Goal: Transaction & Acquisition: Purchase product/service

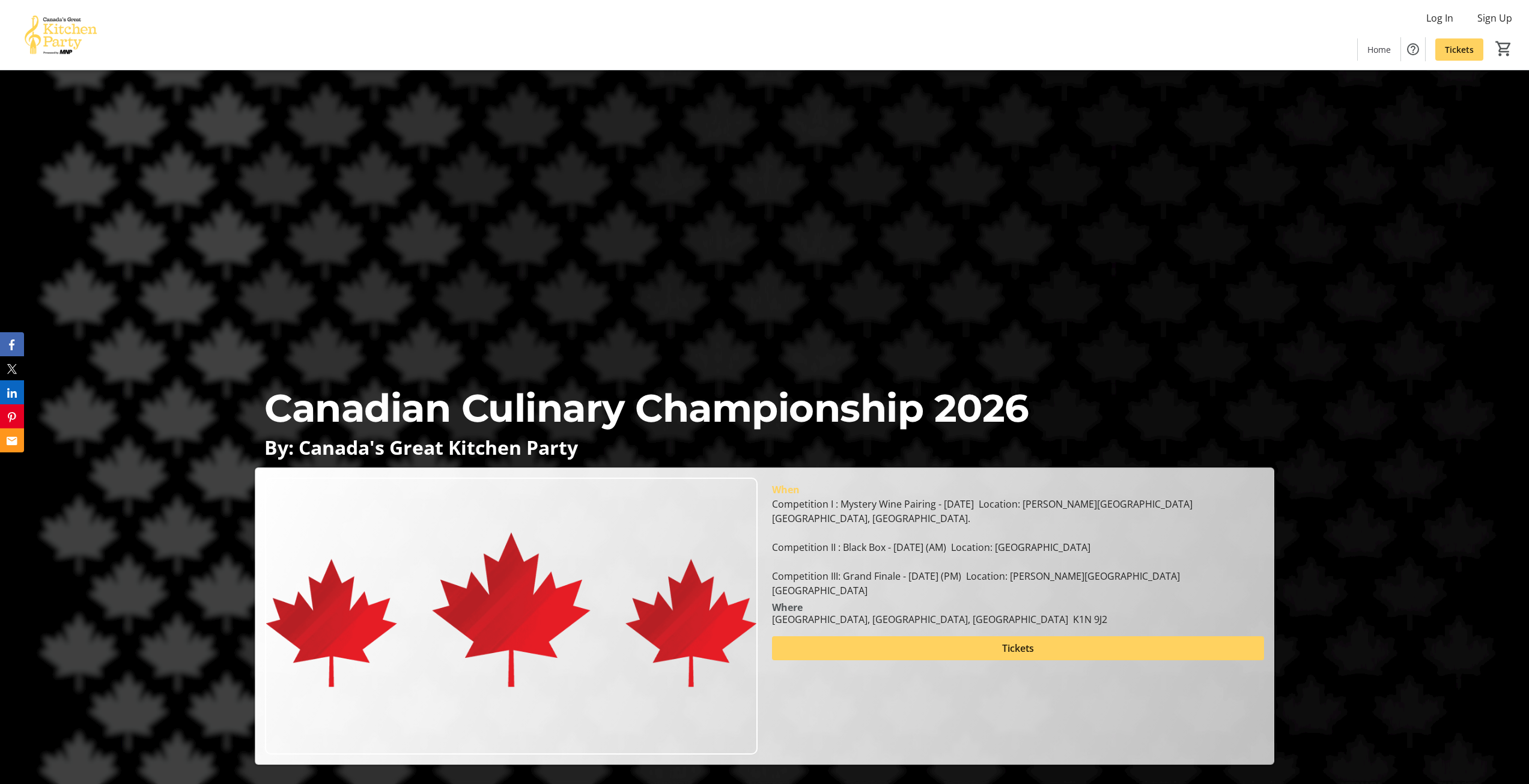
drag, startPoint x: 1088, startPoint y: 552, endPoint x: 1117, endPoint y: 593, distance: 50.2
click at [1117, 593] on div "When Competition I : Mystery Wine Pairing - [DATE] Location: [PERSON_NAME][GEOG…" at bounding box center [1018, 552] width 506 height 149
click at [1117, 602] on div "Where" at bounding box center [1018, 607] width 506 height 9
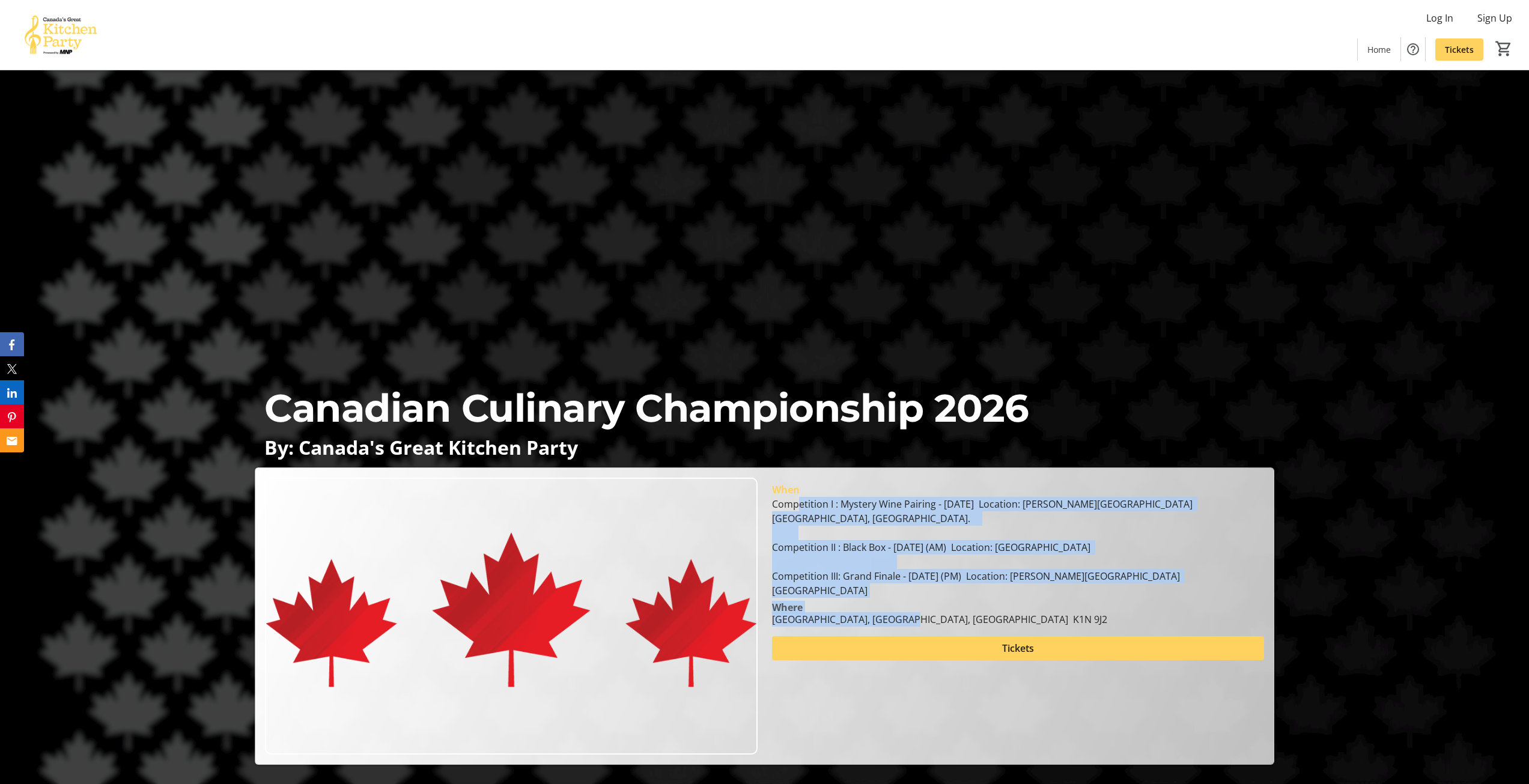
drag, startPoint x: 1088, startPoint y: 599, endPoint x: 800, endPoint y: 505, distance: 303.0
click at [800, 505] on div "When Competition I : Mystery Wine Pairing - [DATE] Location: [PERSON_NAME][GEOG…" at bounding box center [1018, 552] width 506 height 149
click at [800, 505] on div "Competition I : Mystery Wine Pairing - [DATE] Location: [PERSON_NAME][GEOGRAPHI…" at bounding box center [1018, 547] width 492 height 101
drag, startPoint x: 798, startPoint y: 505, endPoint x: 1025, endPoint y: 601, distance: 246.5
click at [1025, 601] on div "When Competition I : Mystery Wine Pairing - [DATE] Location: [PERSON_NAME][GEOG…" at bounding box center [1018, 552] width 506 height 149
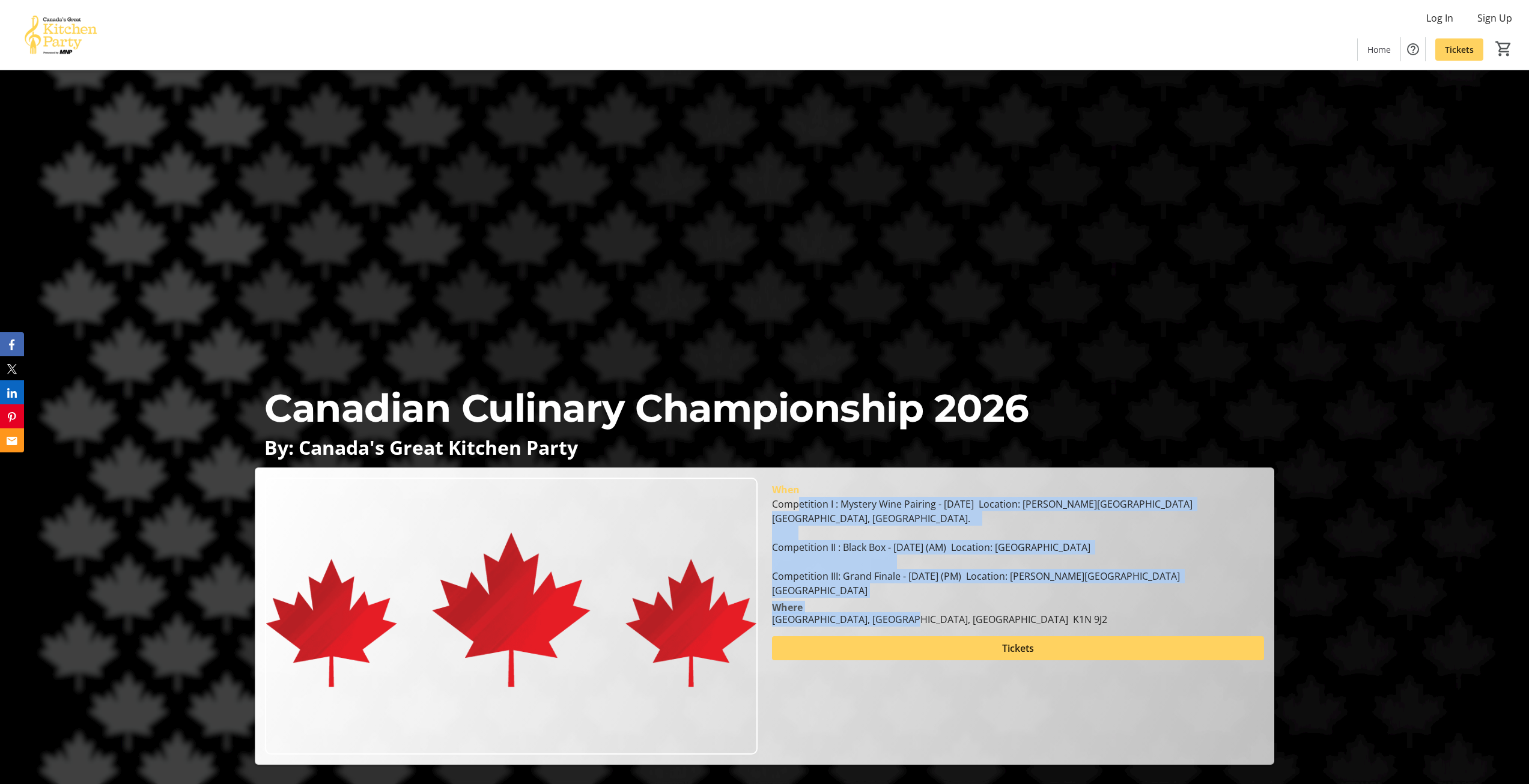
click at [1025, 612] on div "[GEOGRAPHIC_DATA], [GEOGRAPHIC_DATA], [GEOGRAPHIC_DATA] K1N 9J2" at bounding box center [1018, 619] width 506 height 14
drag, startPoint x: 1028, startPoint y: 601, endPoint x: 825, endPoint y: 507, distance: 223.7
click at [825, 507] on div "When Competition I : Mystery Wine Pairing - [DATE] Location: [PERSON_NAME][GEOG…" at bounding box center [1018, 552] width 506 height 149
click at [825, 507] on div "Competition I : Mystery Wine Pairing - [DATE] Location: [PERSON_NAME][GEOGRAPHI…" at bounding box center [1018, 547] width 492 height 101
drag, startPoint x: 817, startPoint y: 503, endPoint x: 1011, endPoint y: 603, distance: 218.3
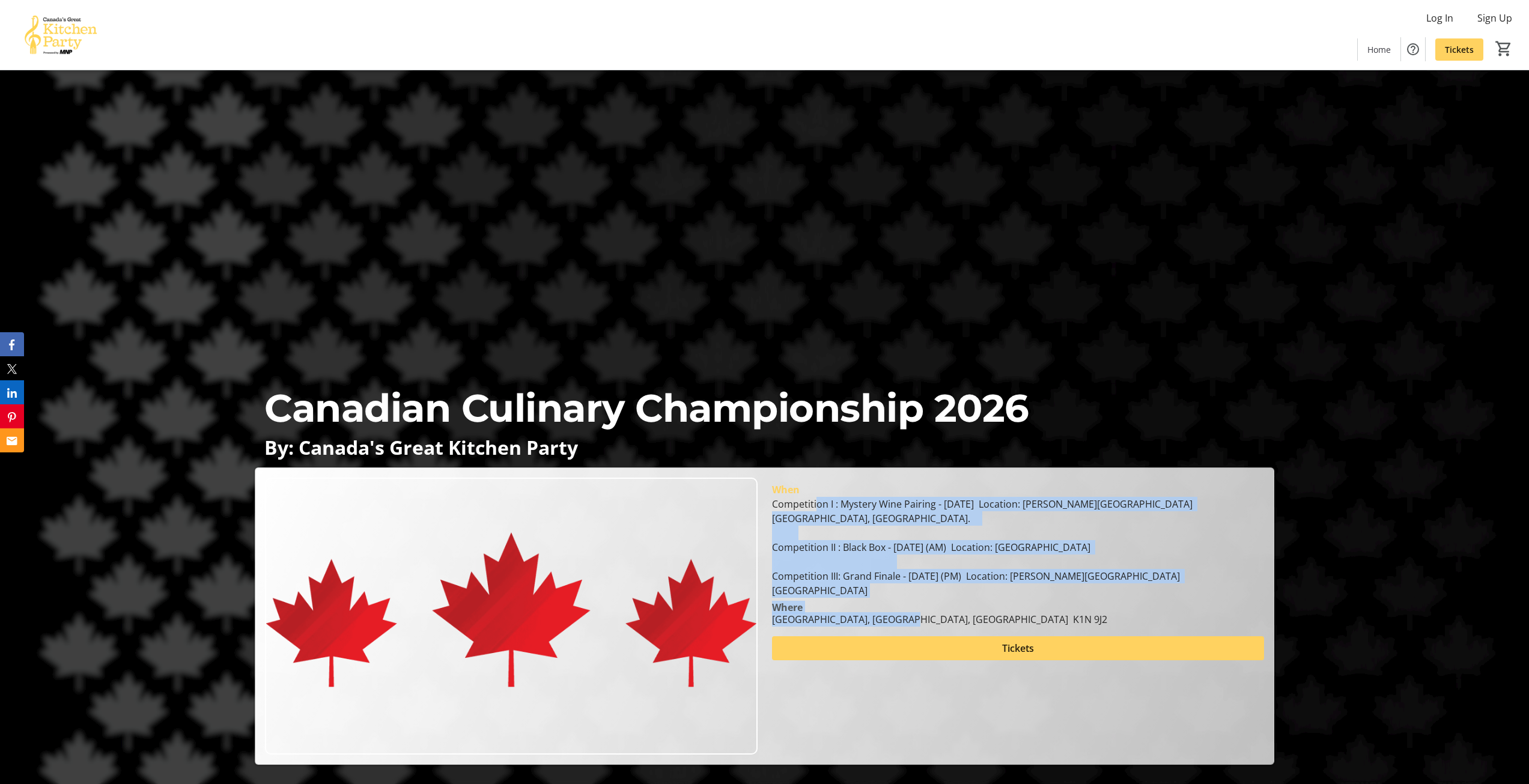
click at [1011, 603] on div "When Competition I : Mystery Wine Pairing - [DATE] Location: [PERSON_NAME][GEOG…" at bounding box center [1018, 552] width 506 height 149
click at [1011, 612] on div "[GEOGRAPHIC_DATA], [GEOGRAPHIC_DATA], [GEOGRAPHIC_DATA] K1N 9J2" at bounding box center [1018, 619] width 506 height 14
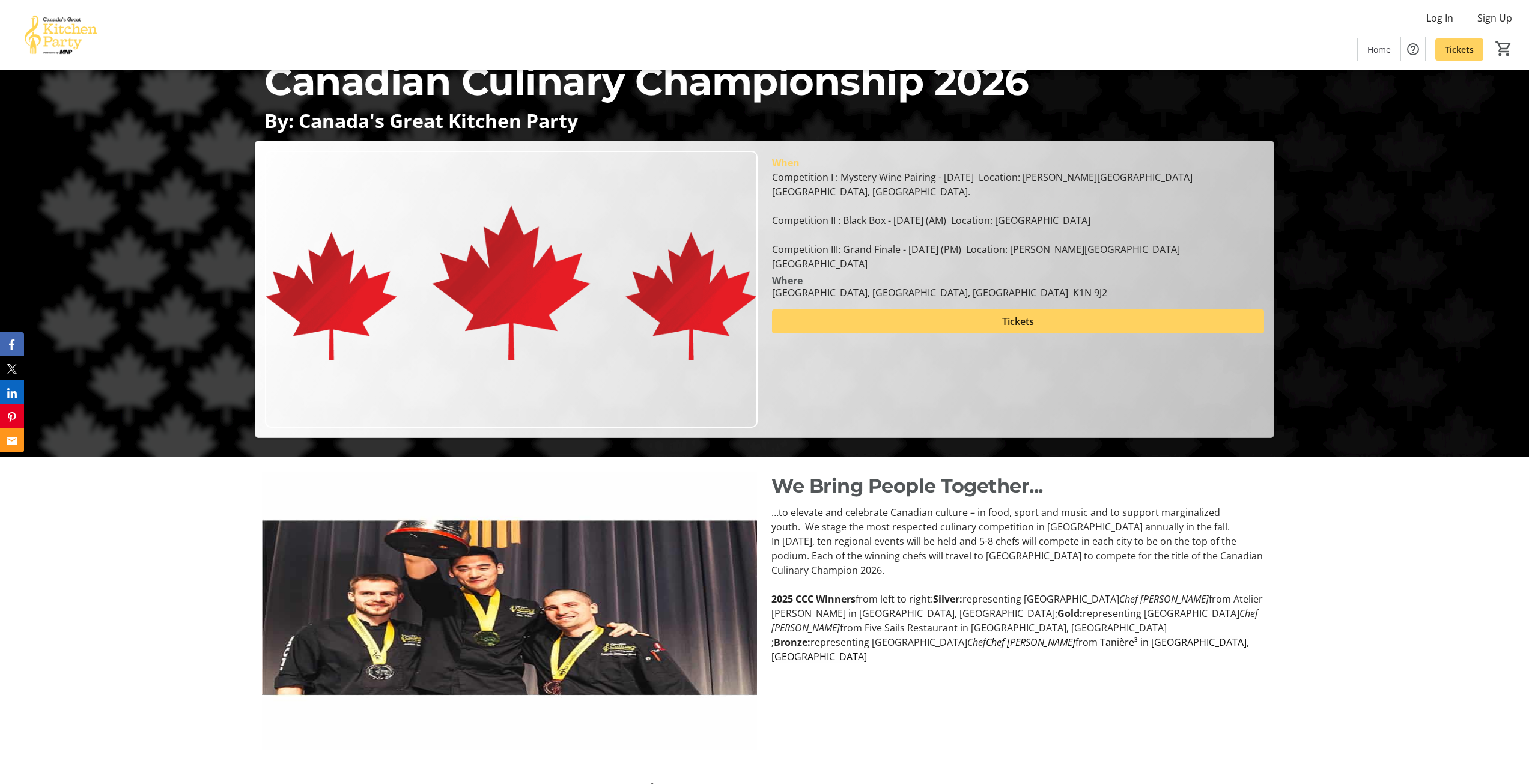
scroll to position [325, 0]
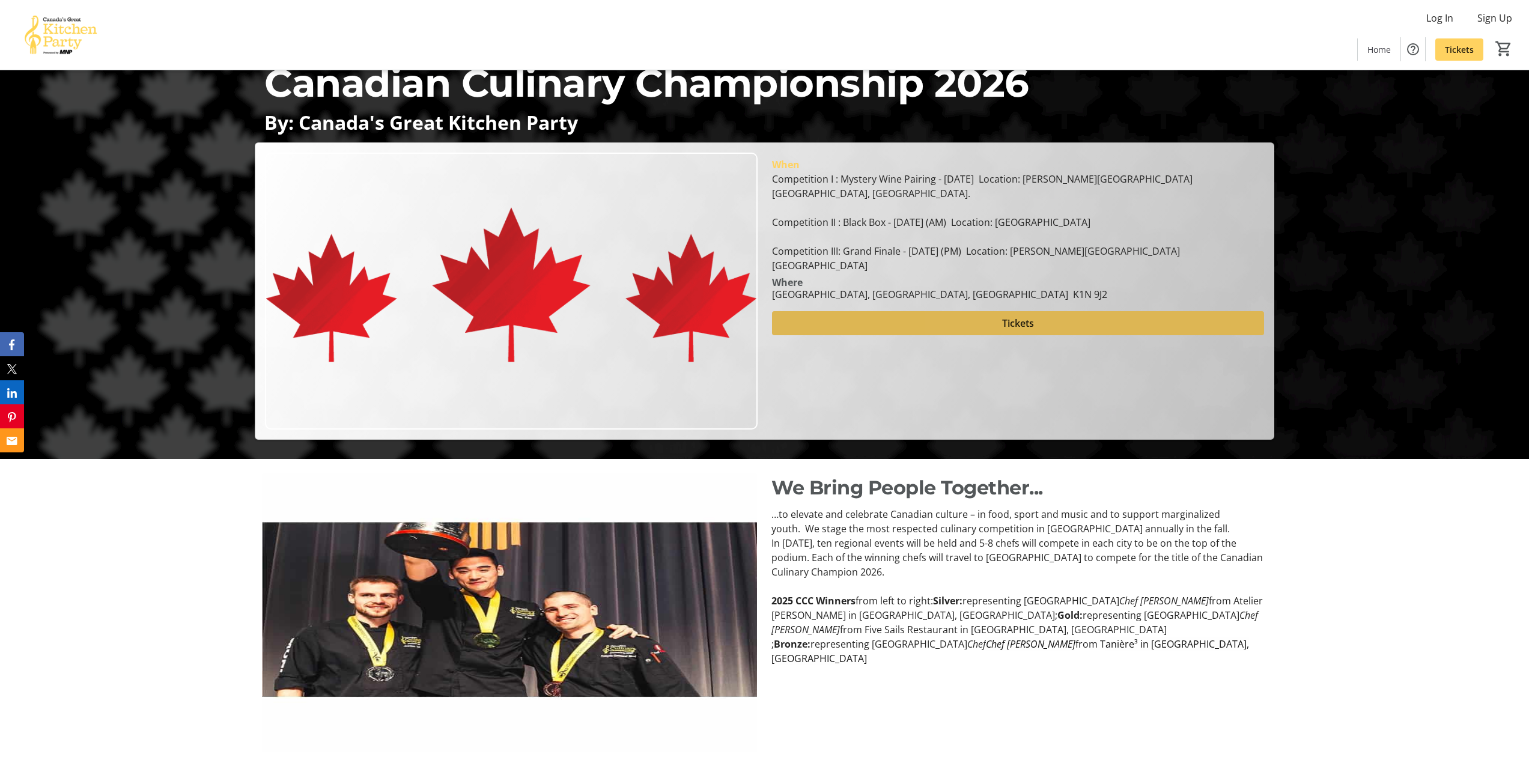
click at [1029, 316] on span "Tickets" at bounding box center [1017, 323] width 32 height 14
